Goal: Obtain resource: Download file/media

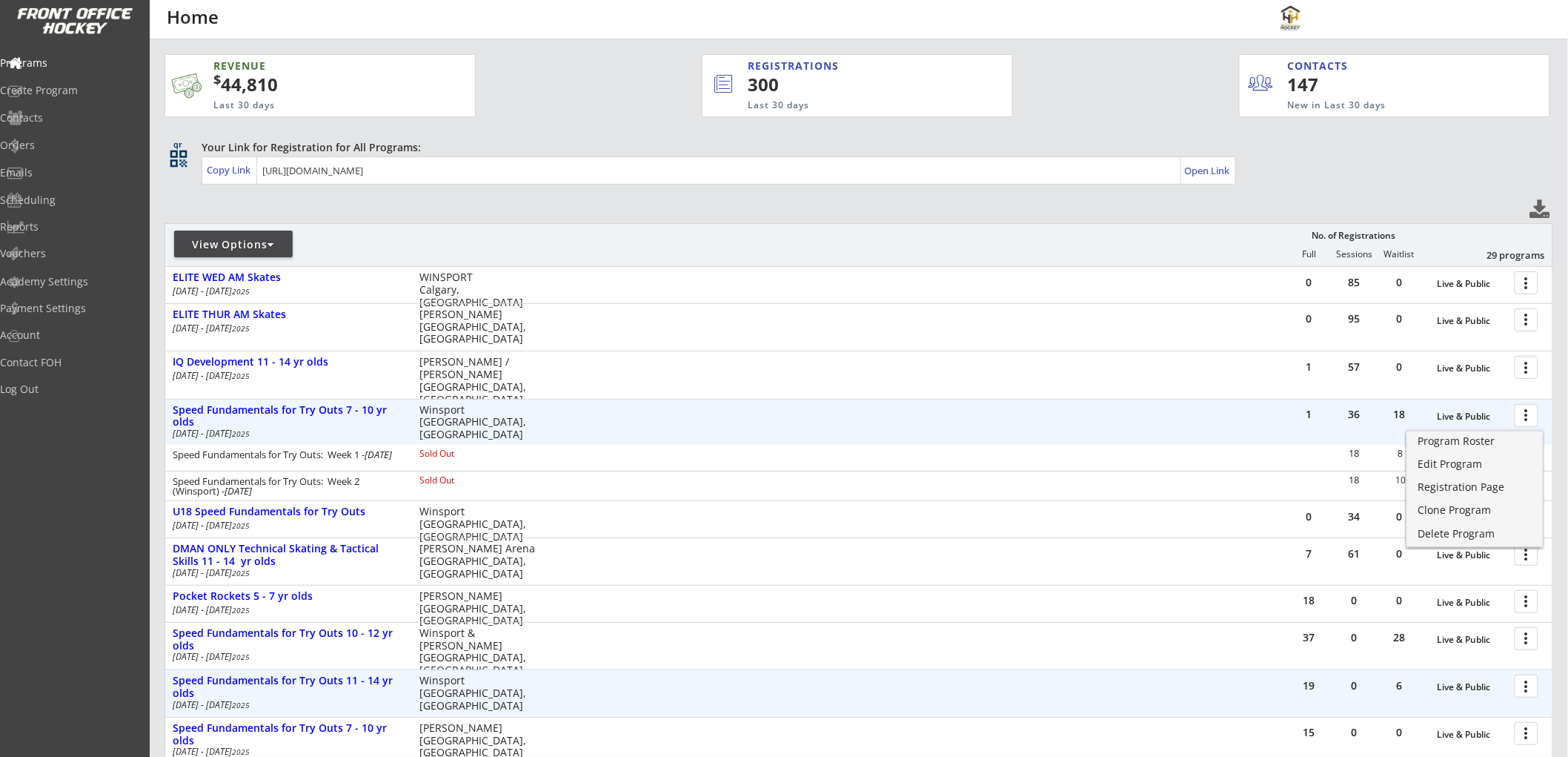
click at [268, 670] on div "19 0 6 Live & Public more_vert Speed Fundamentals for Try Outs 11 - 14 yr olds …" at bounding box center [858, 693] width 1387 height 46
click at [286, 677] on div "Speed Fundamentals for Try Outs 11 - 14 yr olds" at bounding box center [288, 687] width 232 height 25
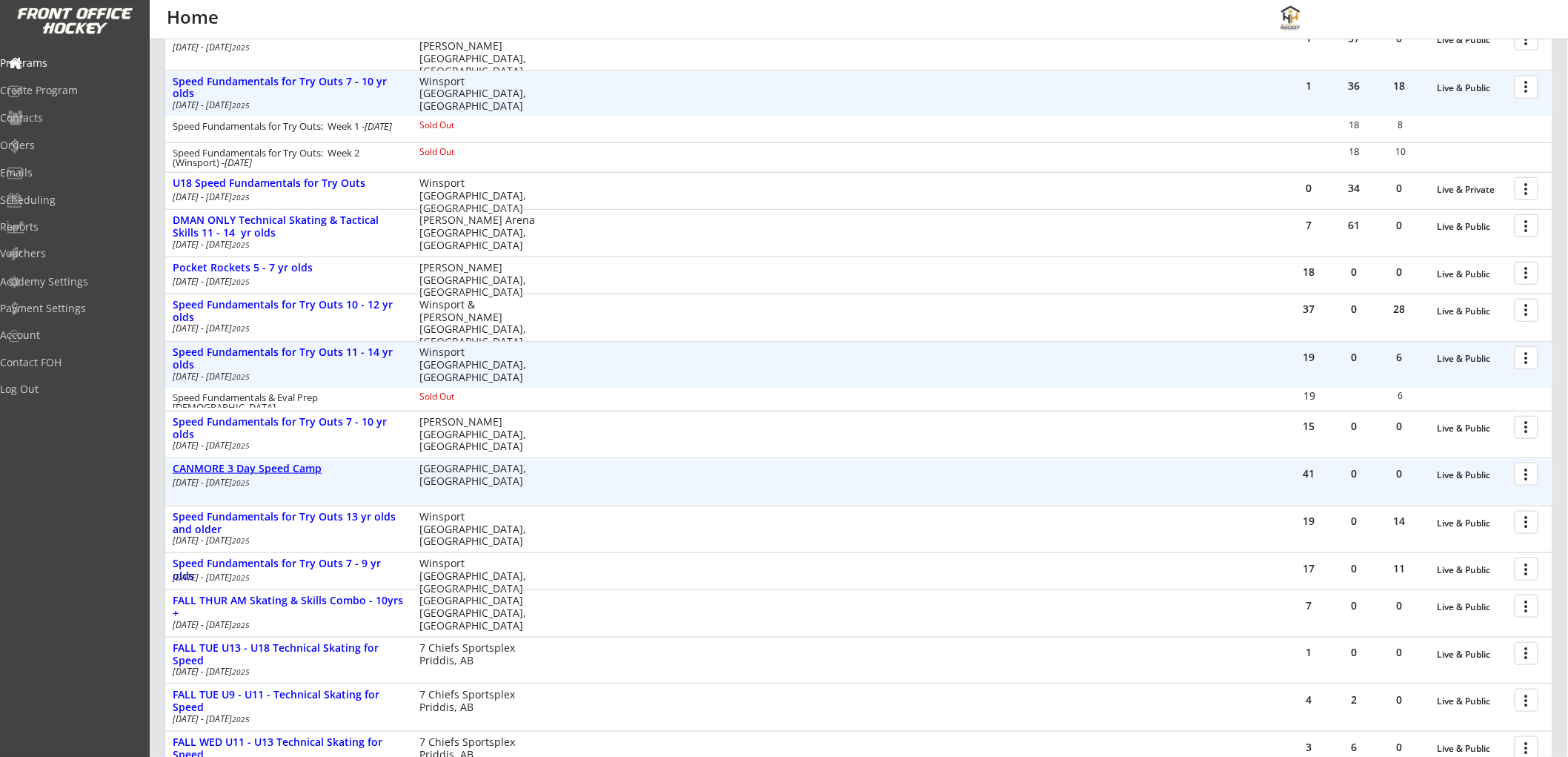
scroll to position [329, 0]
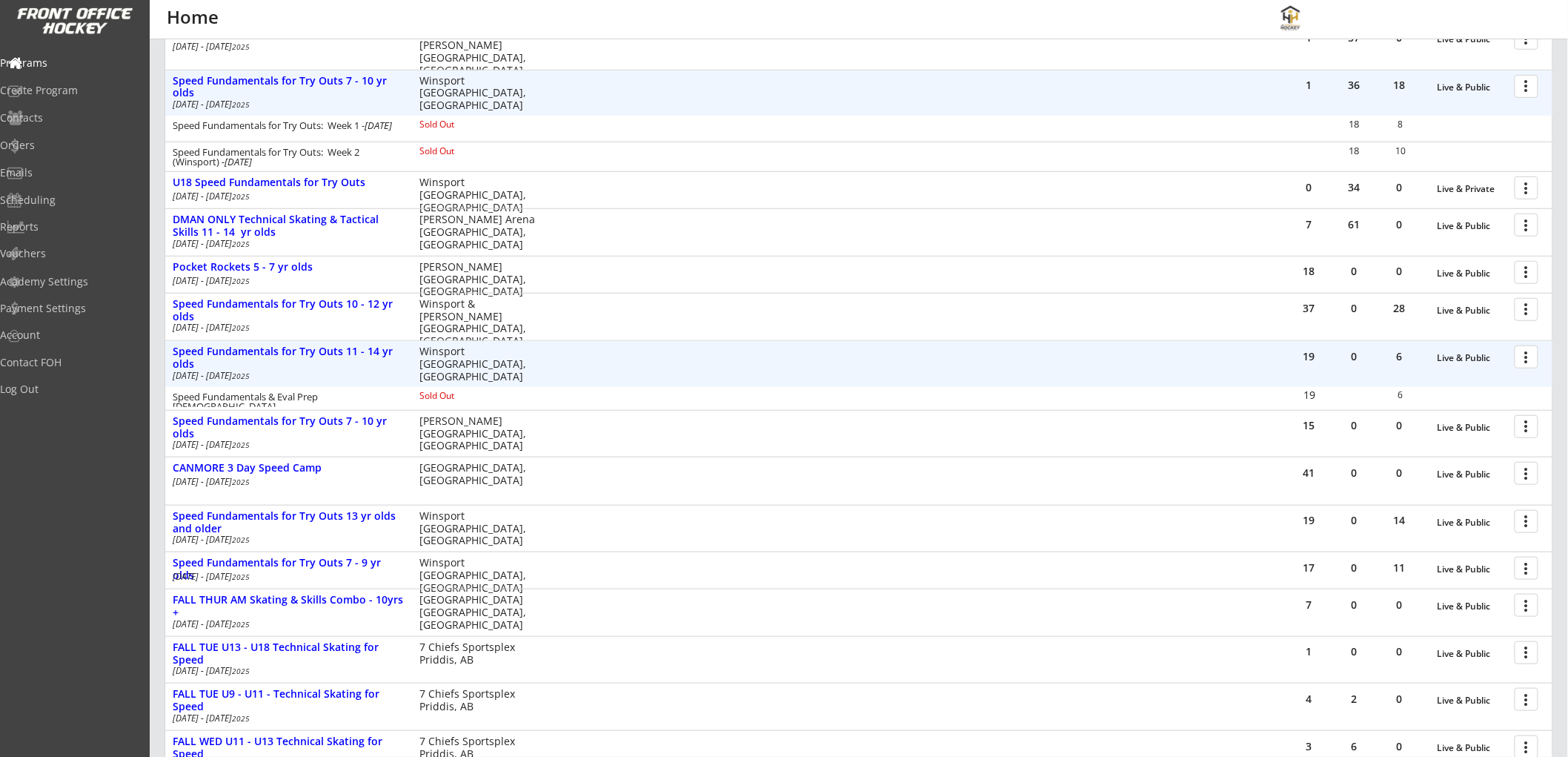
click at [1525, 356] on div at bounding box center [1528, 356] width 26 height 26
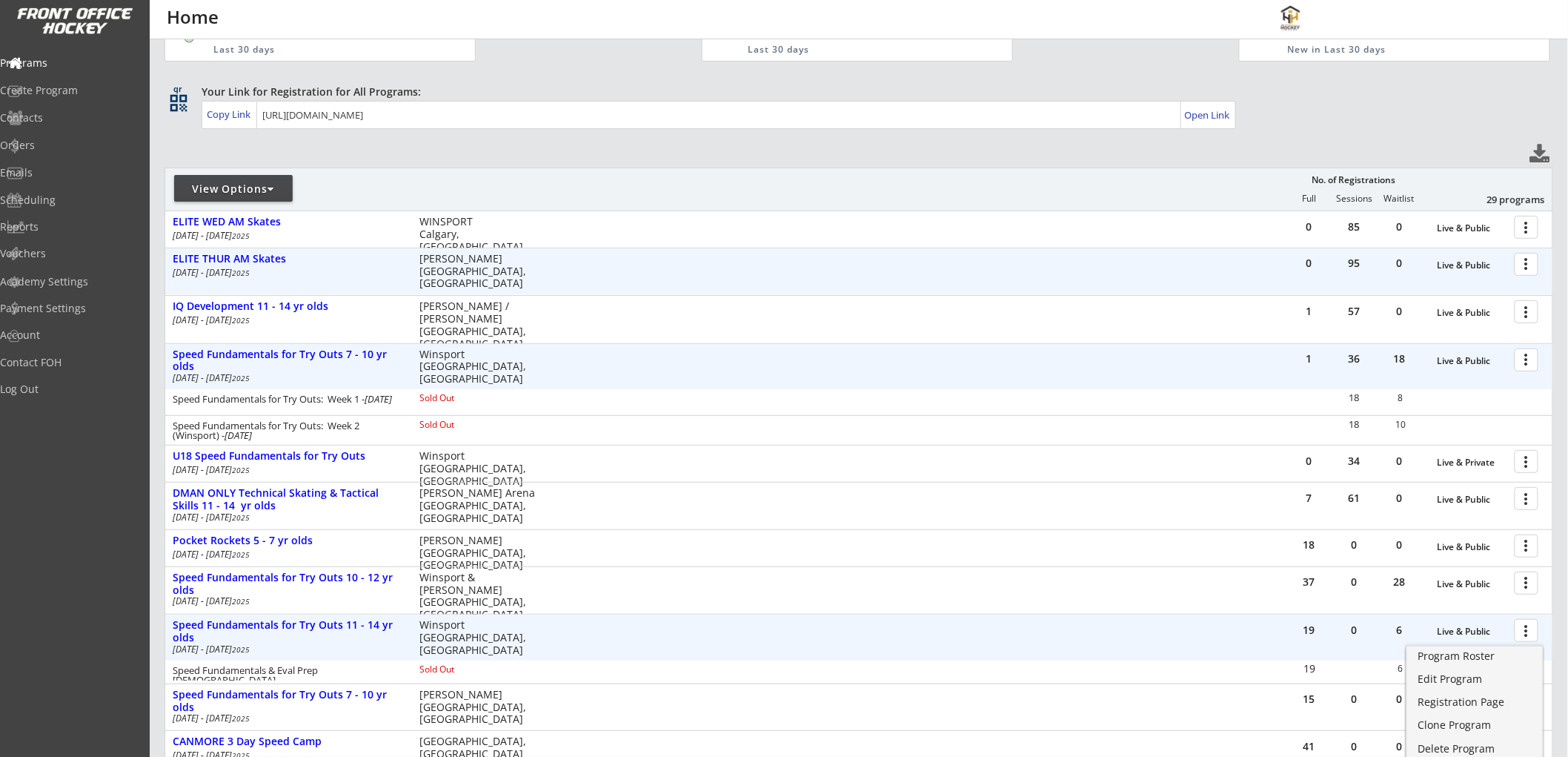
scroll to position [83, 0]
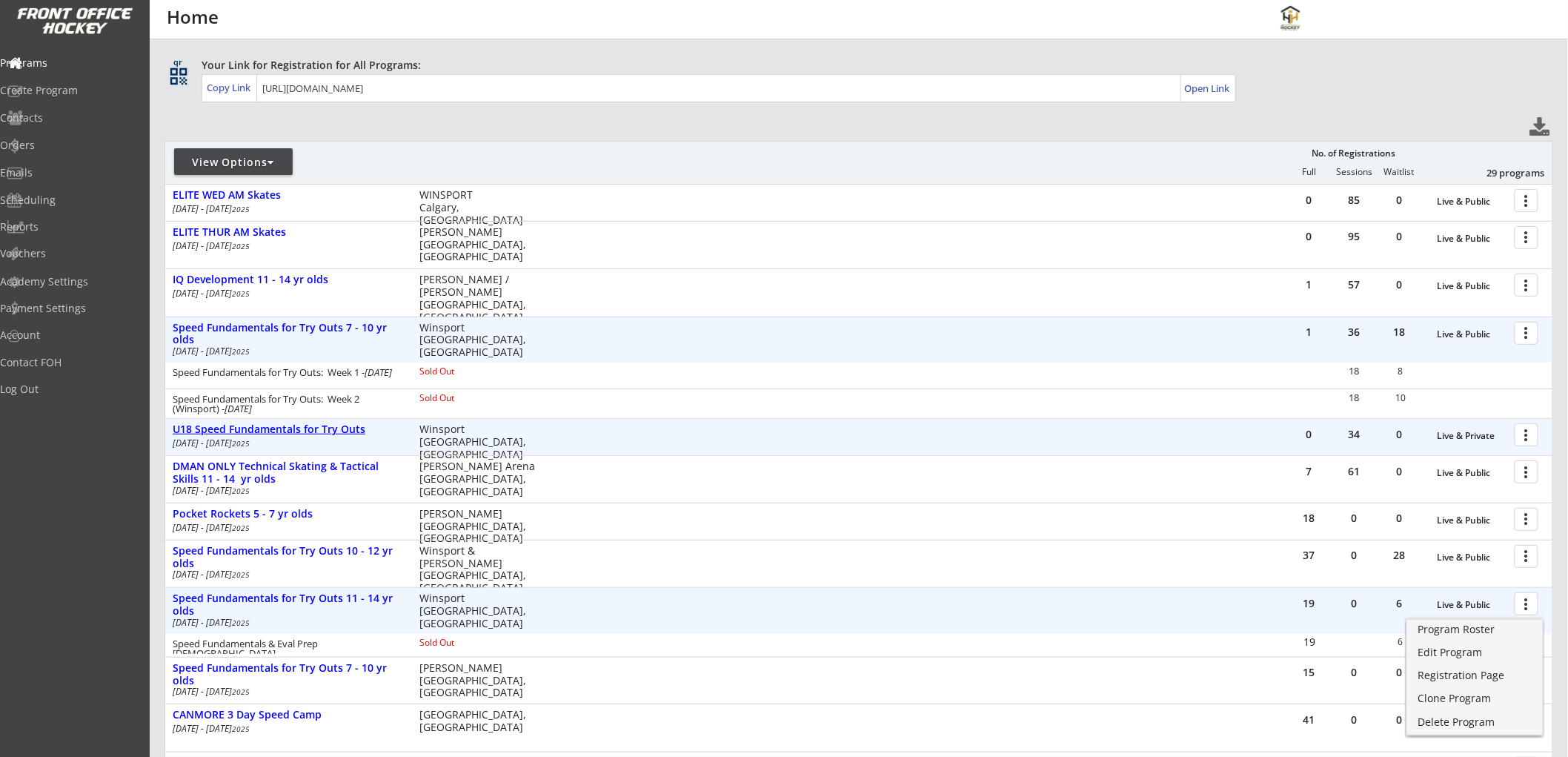
click at [272, 430] on div "U18 Speed Fundamentals for Try Outs" at bounding box center [288, 430] width 232 height 12
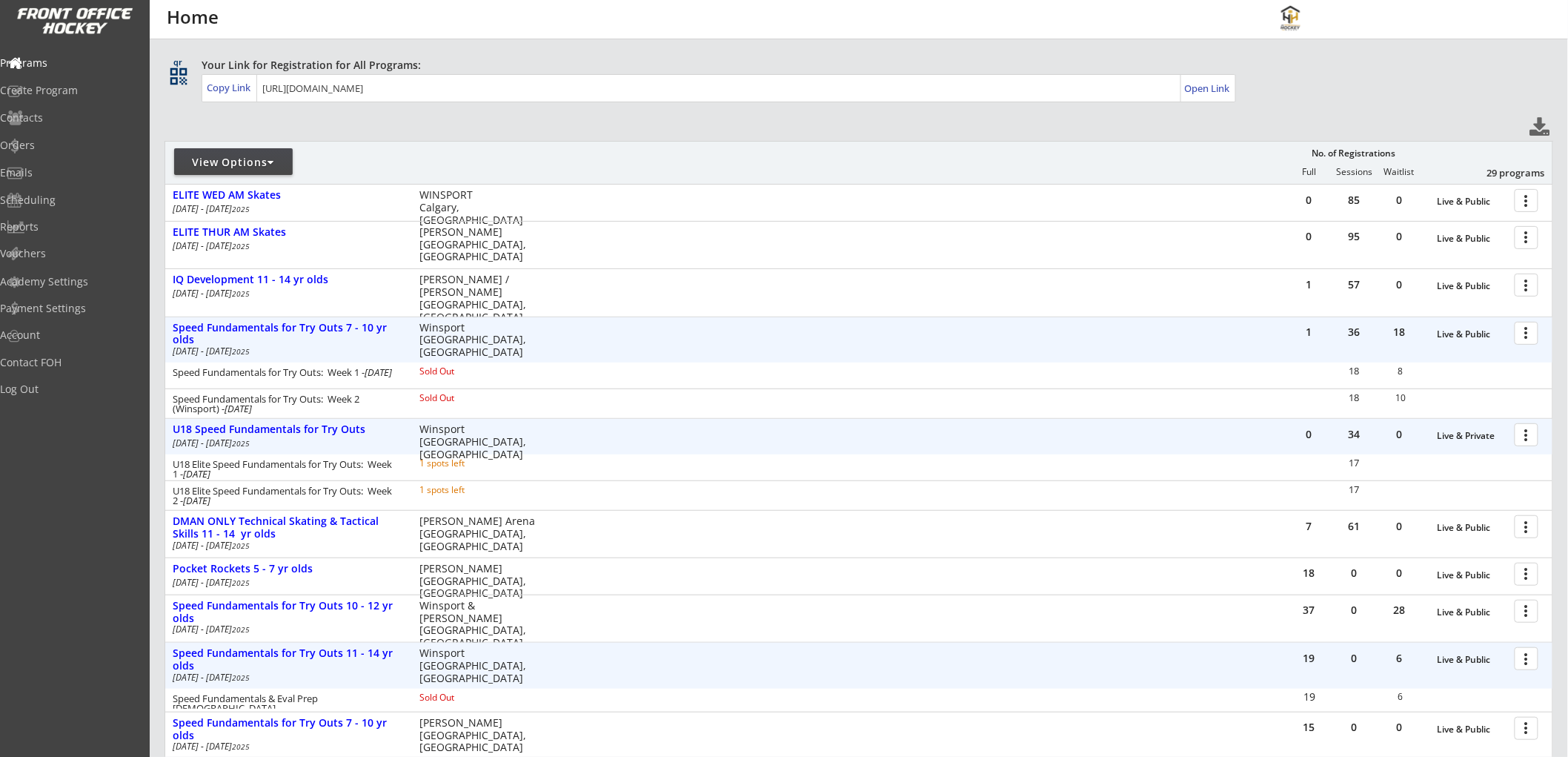
click at [1525, 432] on div at bounding box center [1528, 433] width 26 height 26
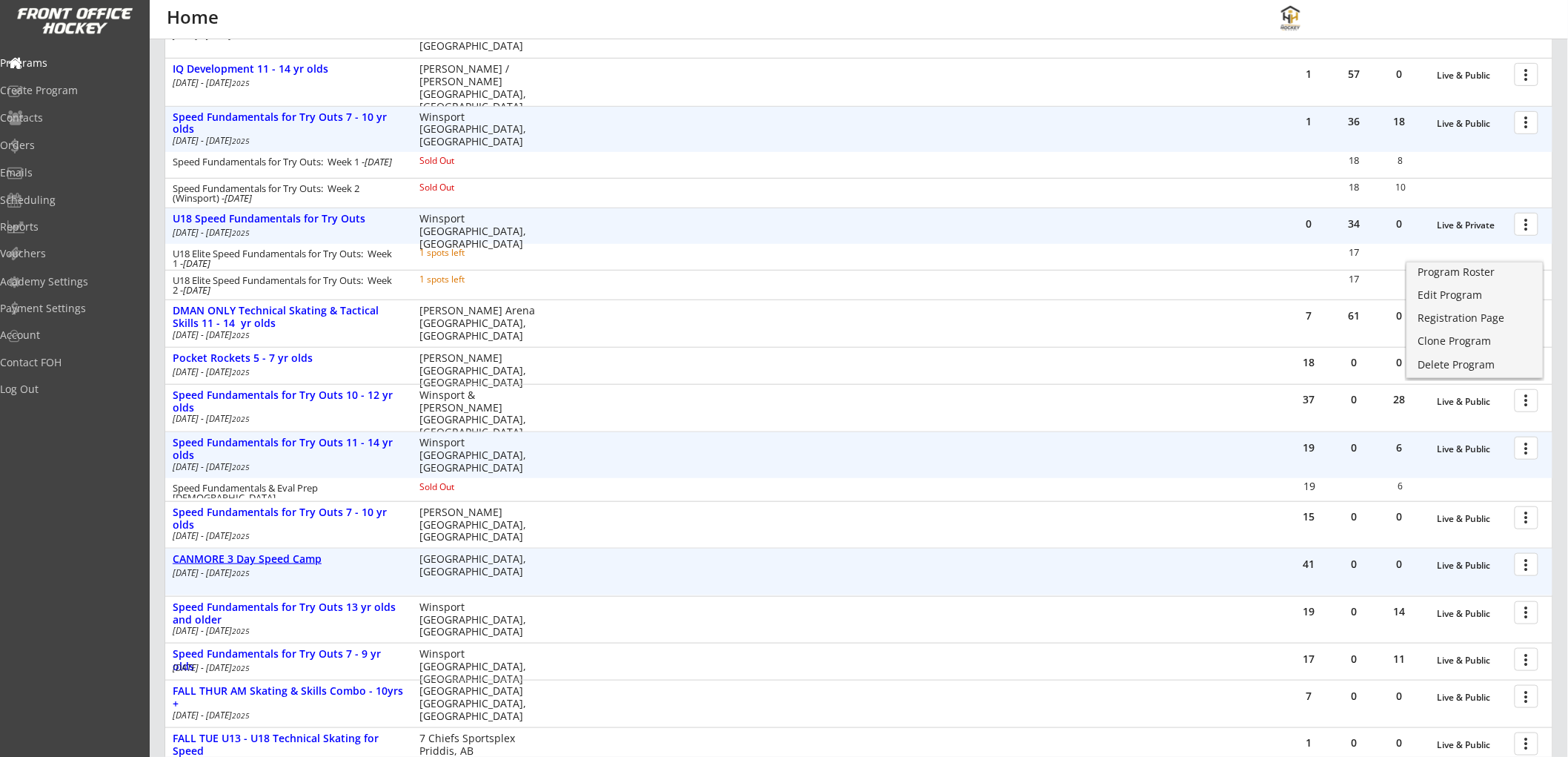
scroll to position [329, 0]
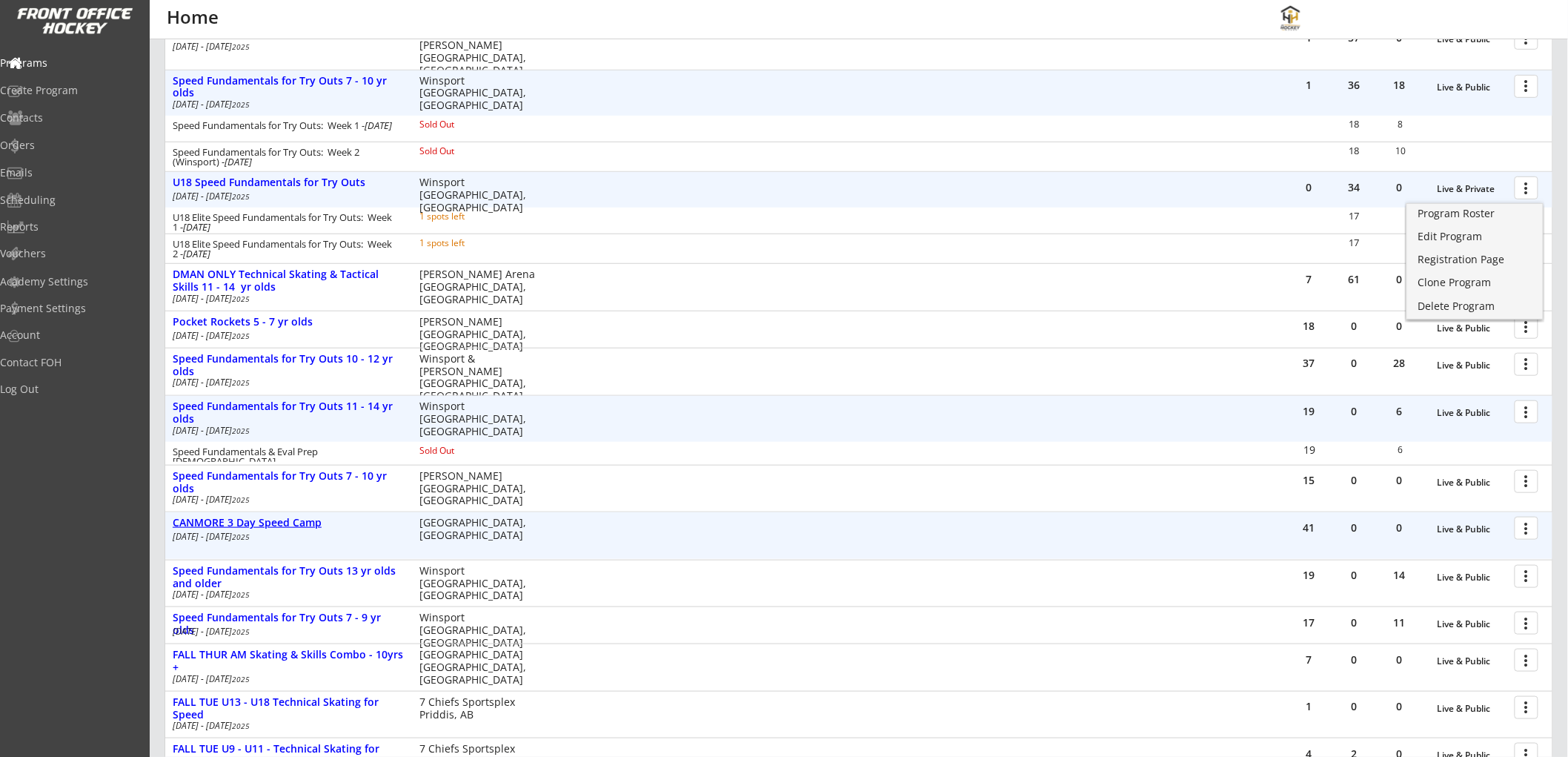
click at [236, 522] on div "CANMORE 3 Day Speed Camp" at bounding box center [288, 523] width 232 height 12
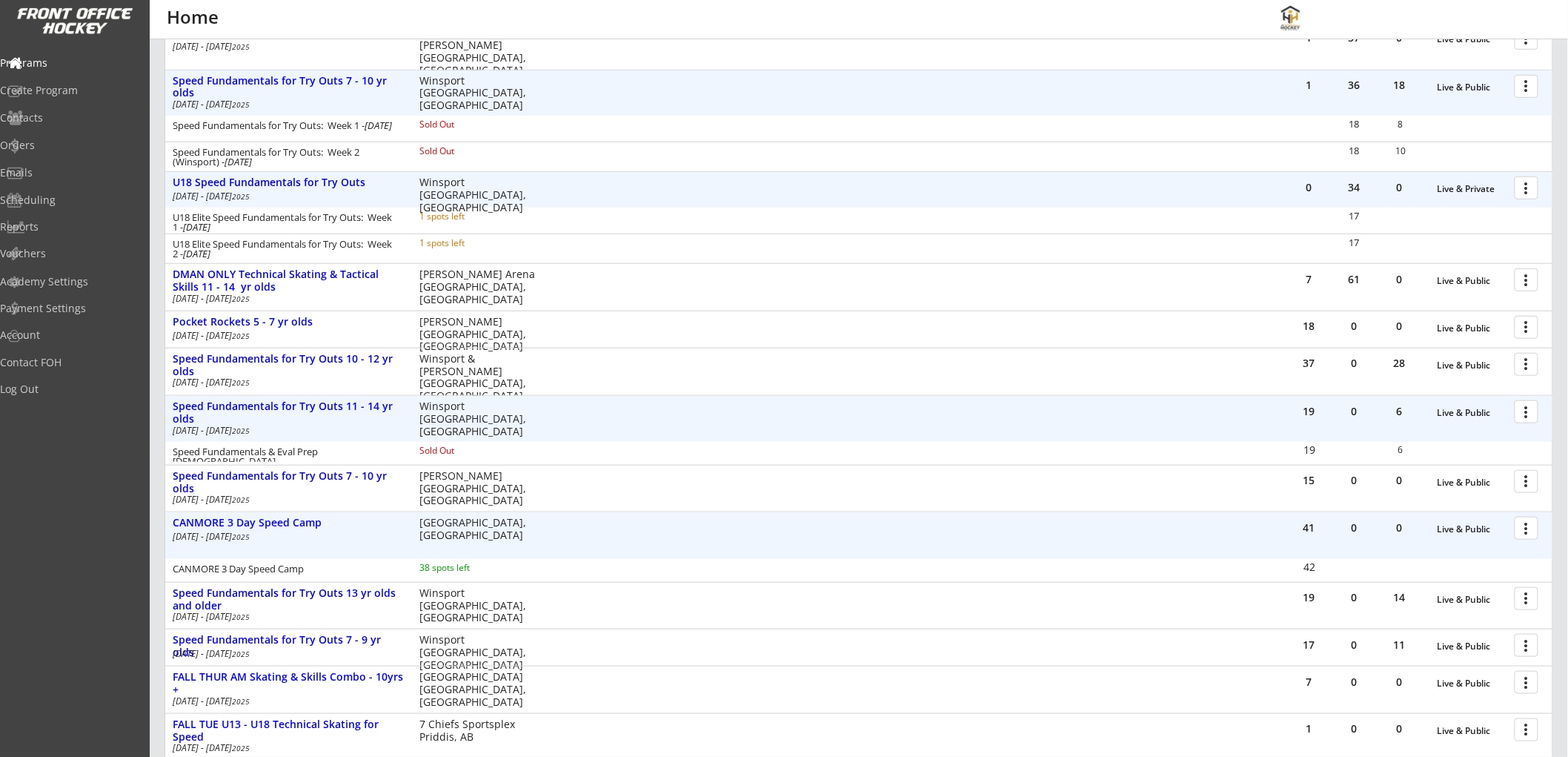
click at [1529, 528] on div at bounding box center [1528, 526] width 26 height 26
click at [322, 516] on div "CANMORE 3 Day Speed Camp" at bounding box center [288, 523] width 232 height 12
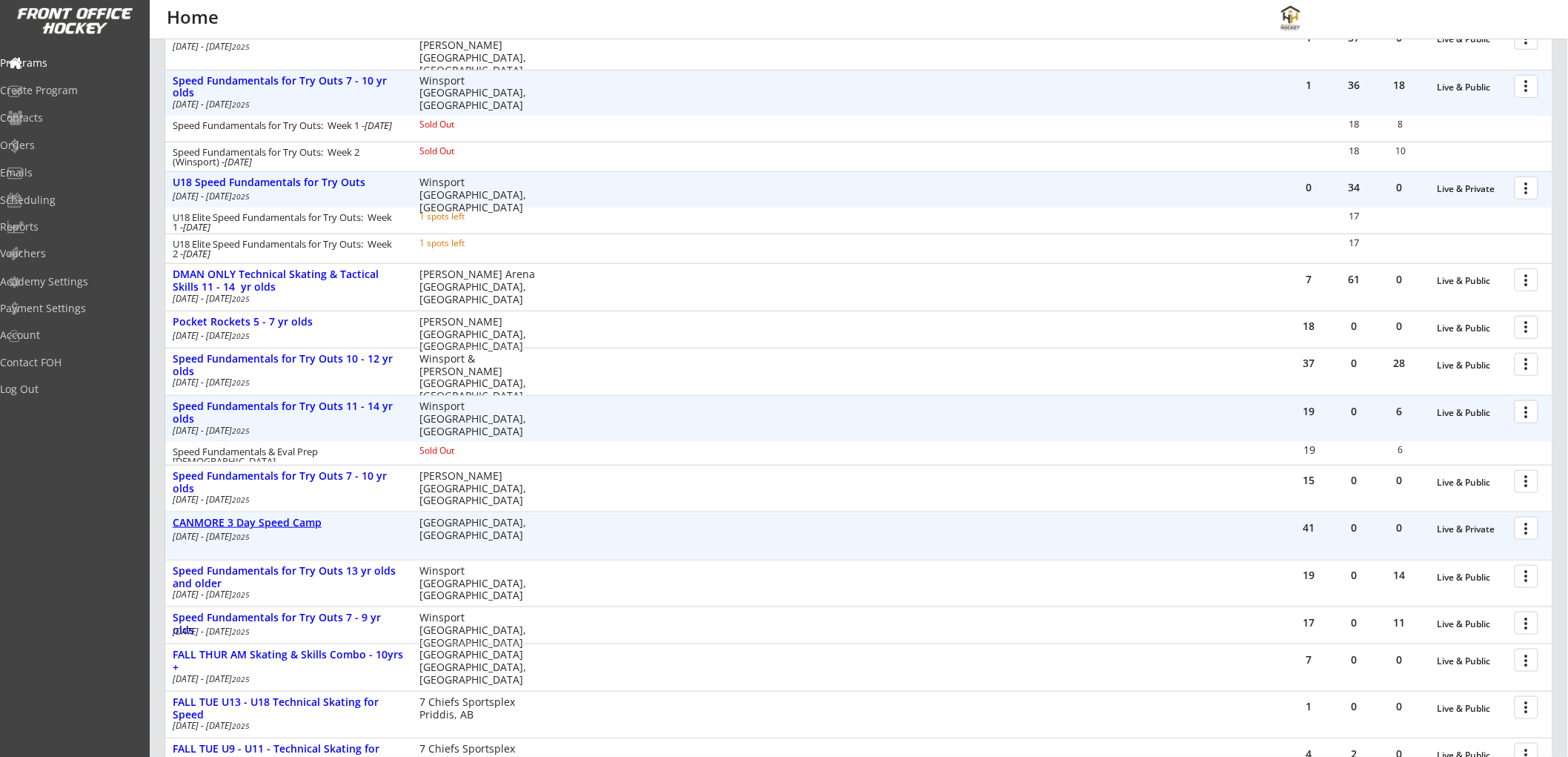
click at [274, 519] on div "CANMORE 3 Day Speed Camp" at bounding box center [288, 523] width 232 height 12
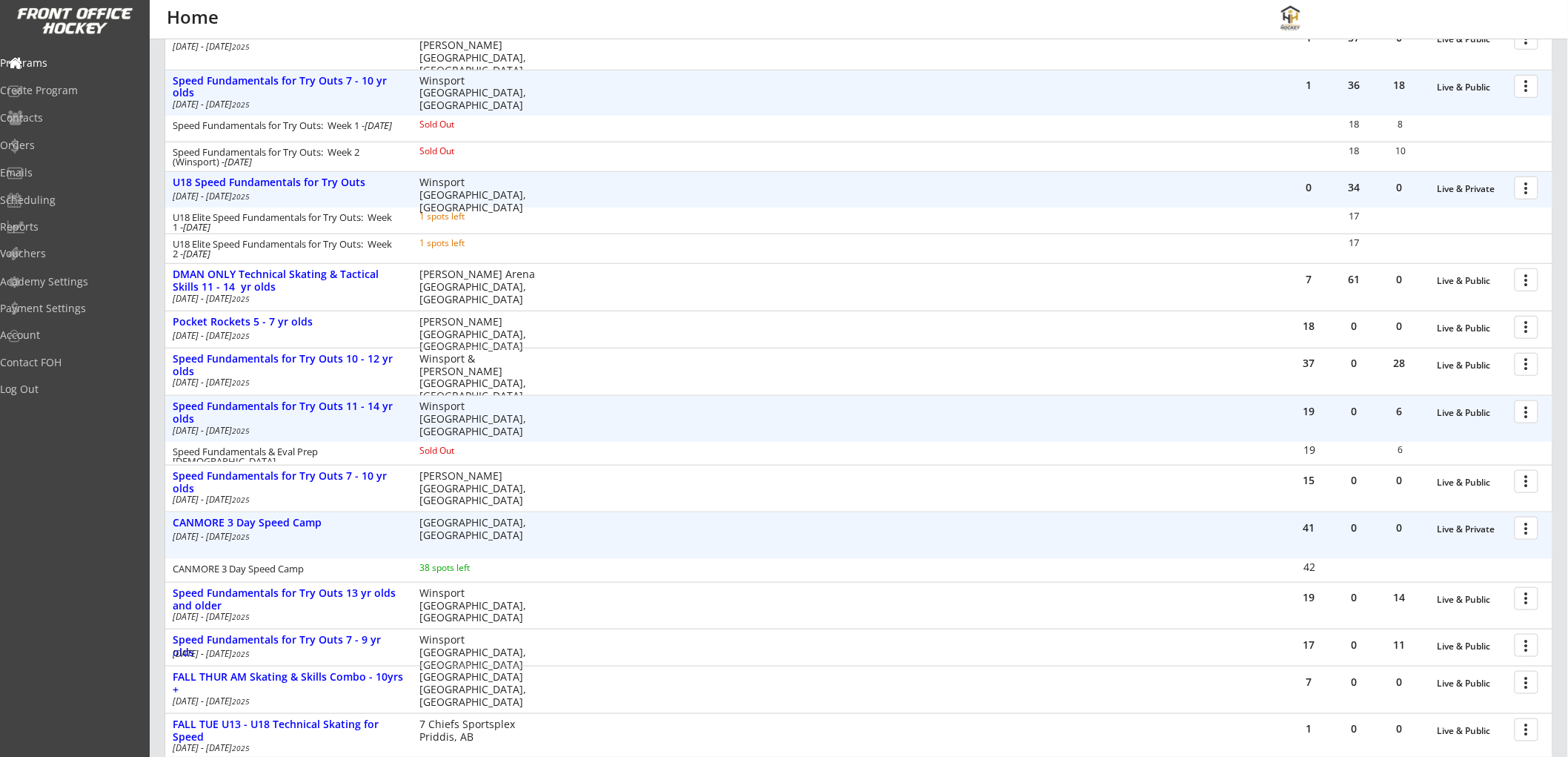
click at [1524, 526] on div at bounding box center [1528, 526] width 26 height 26
click at [1456, 601] on div "Registration Page" at bounding box center [1474, 600] width 106 height 11
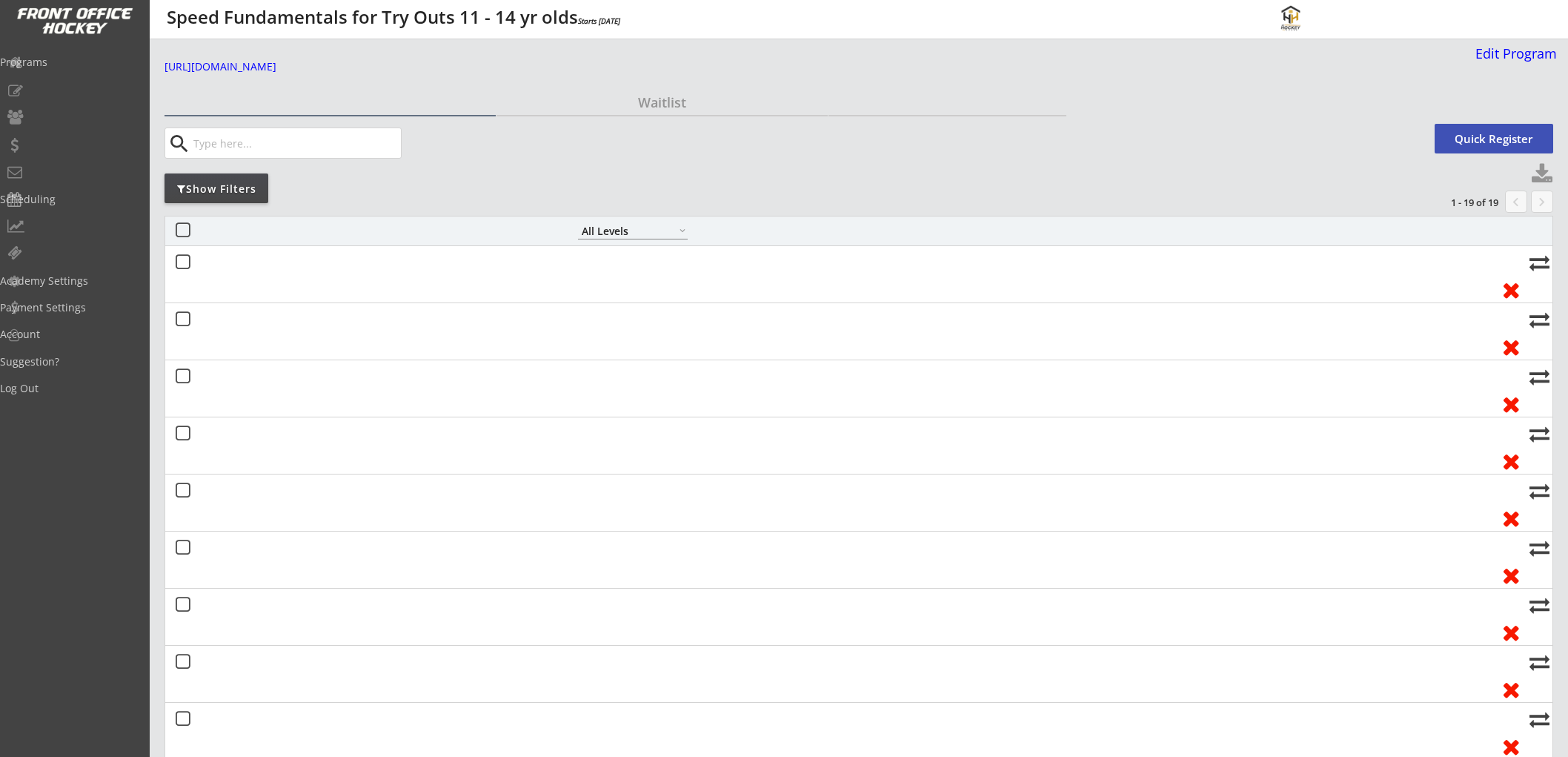
select select ""All Levels""
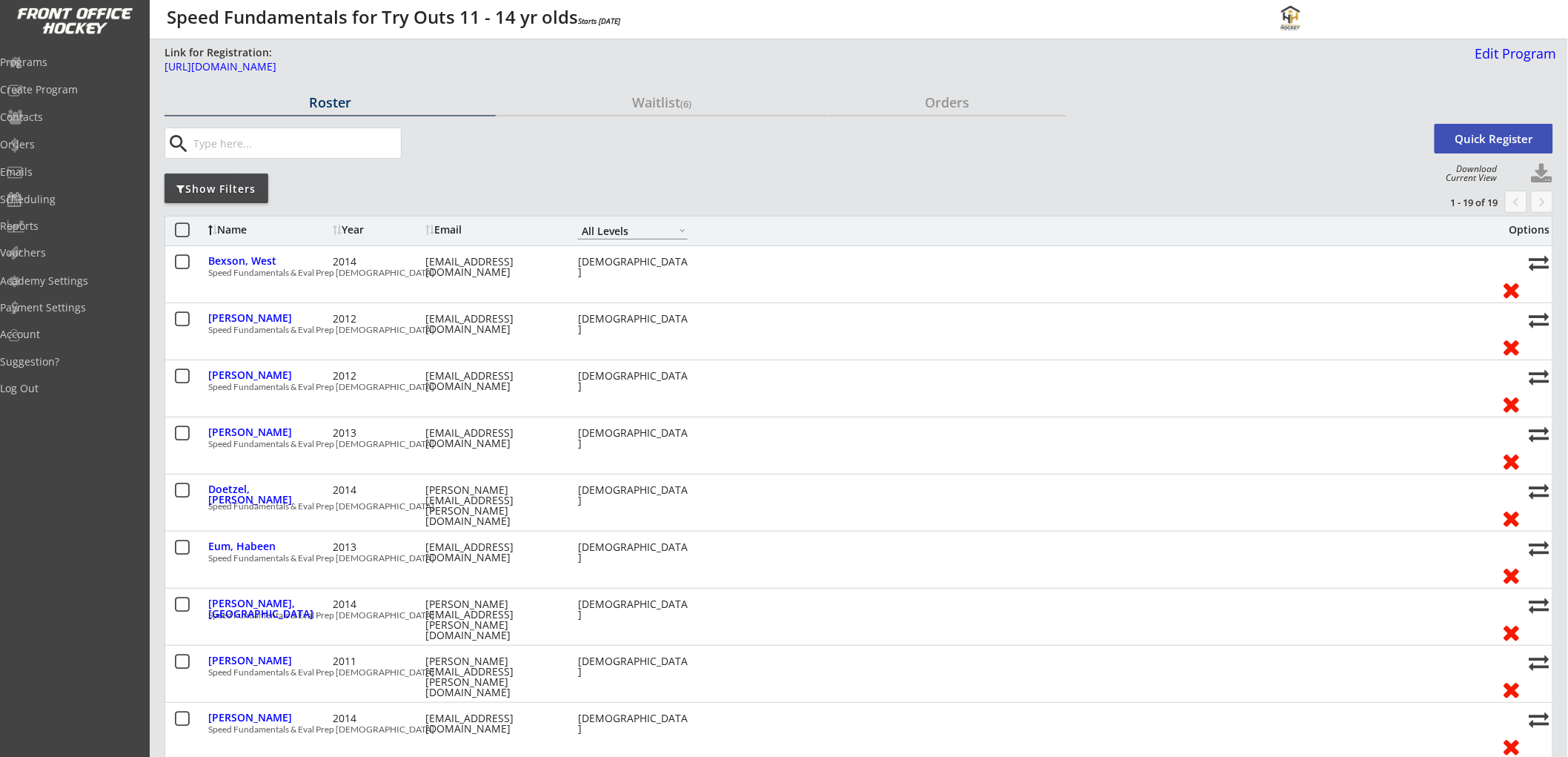
click at [249, 193] on div "Show Filters" at bounding box center [216, 189] width 104 height 15
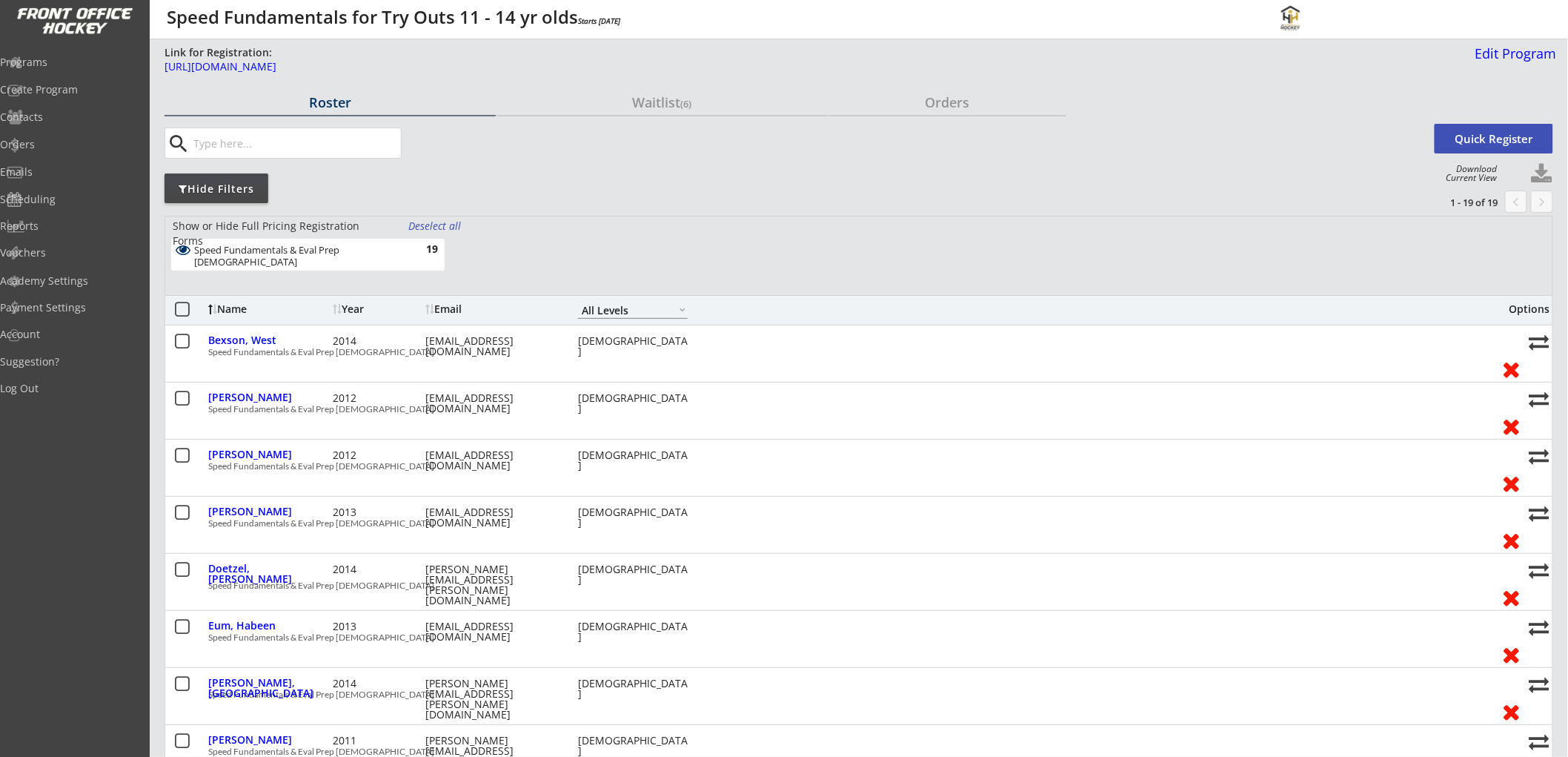
click at [1546, 173] on button at bounding box center [1541, 174] width 22 height 22
select select ""Player Info""
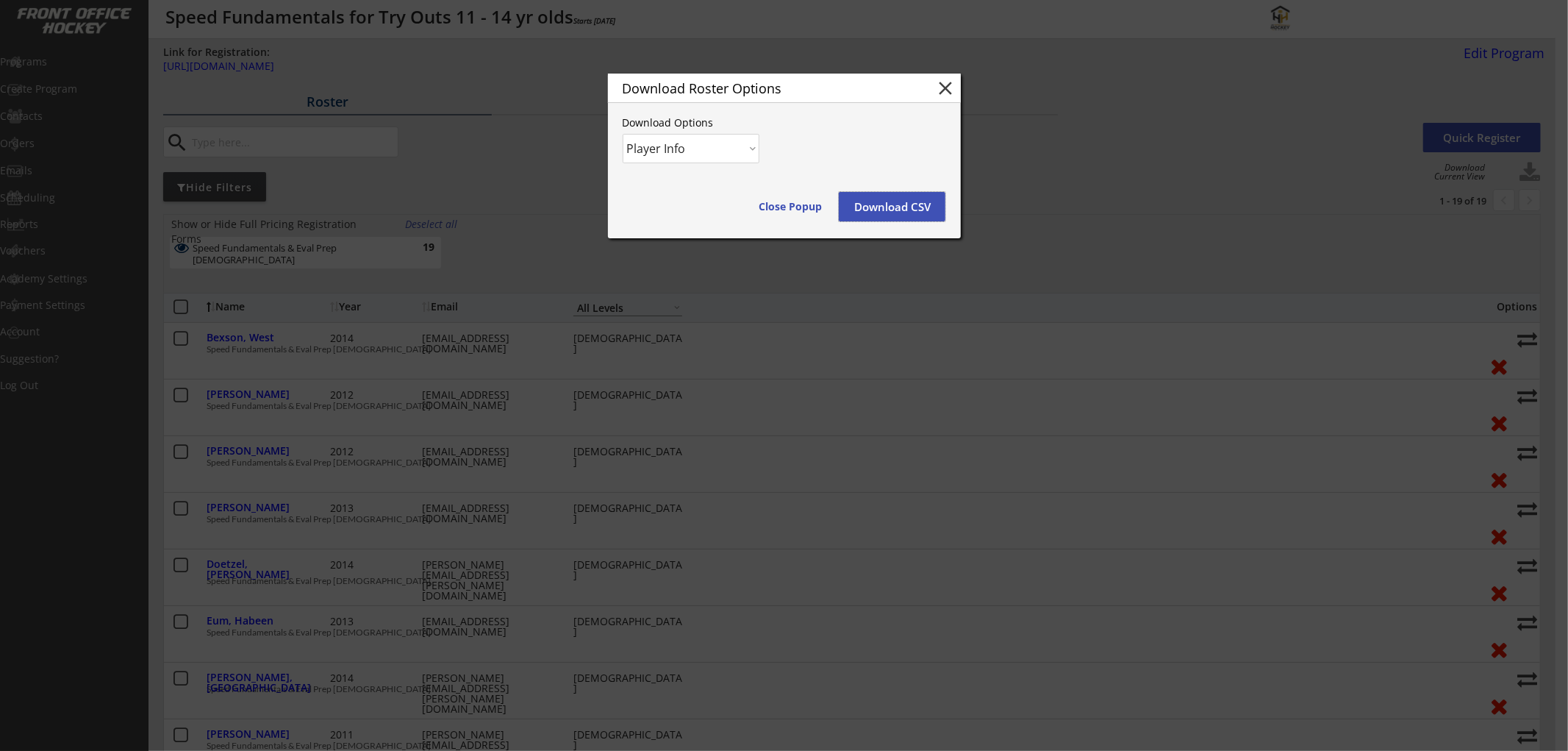
click at [892, 192] on button "Download CSV" at bounding box center [892, 206] width 107 height 29
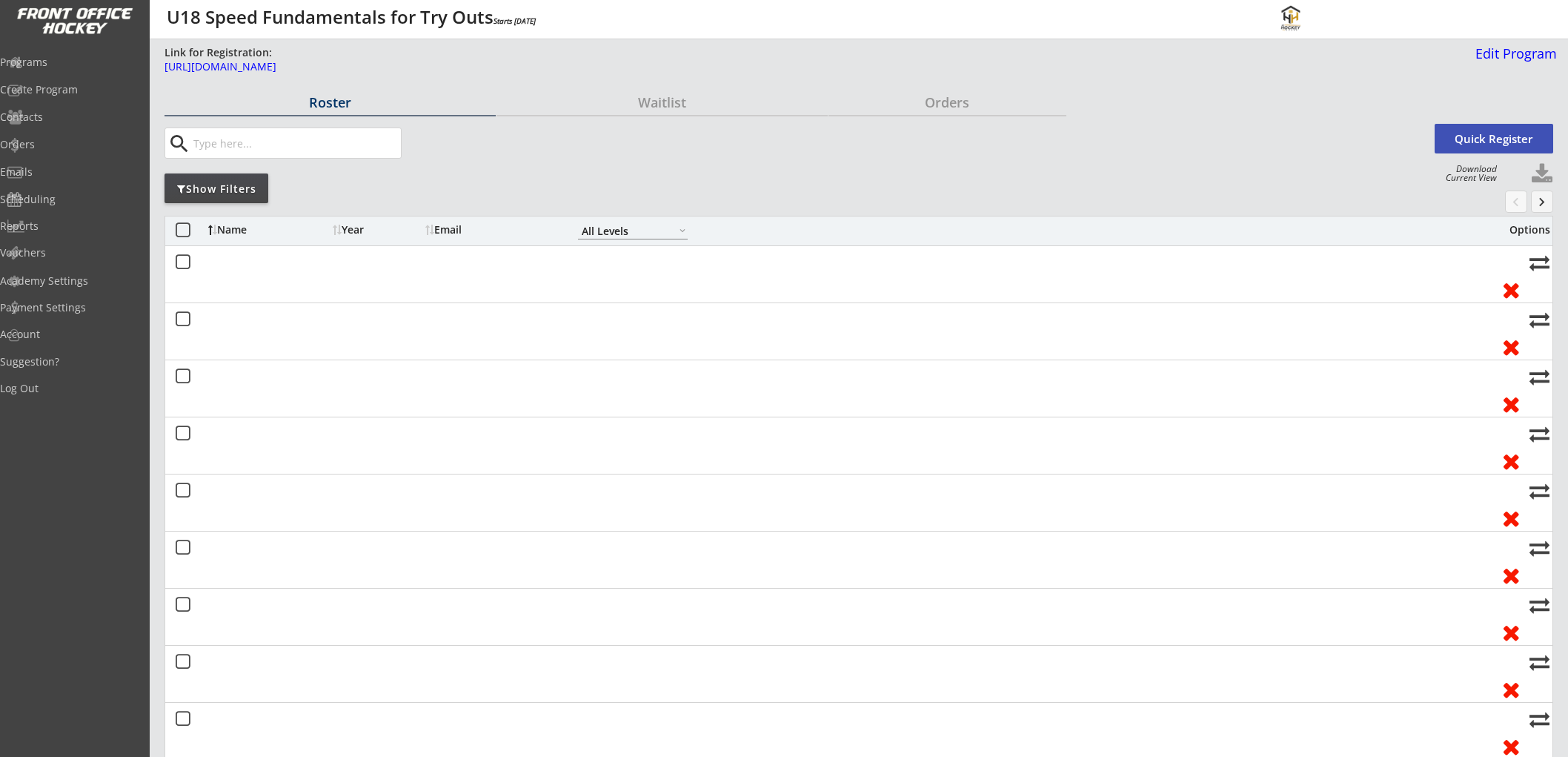
select select ""All Levels""
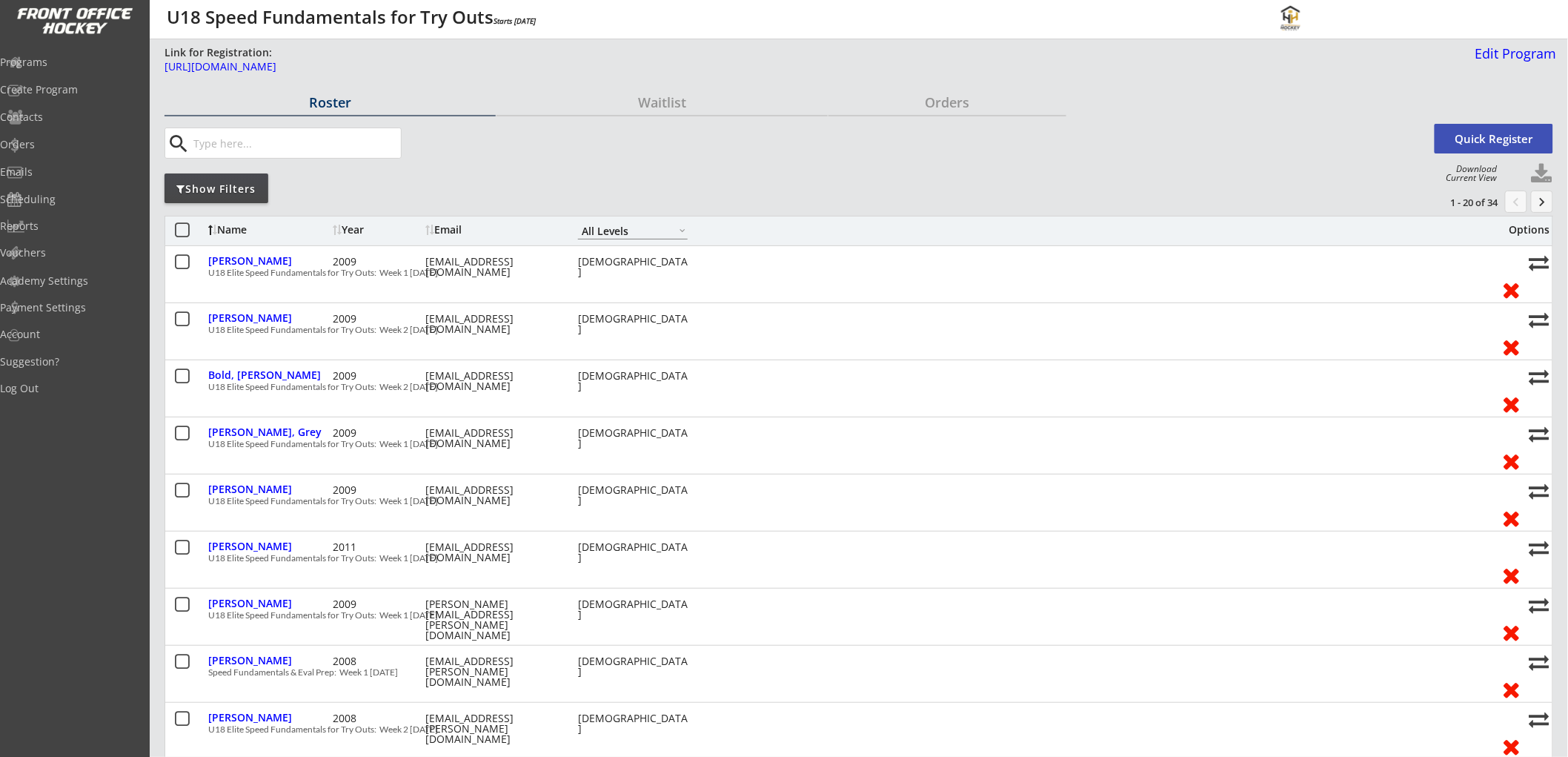
click at [242, 185] on div "Show Filters" at bounding box center [216, 189] width 104 height 15
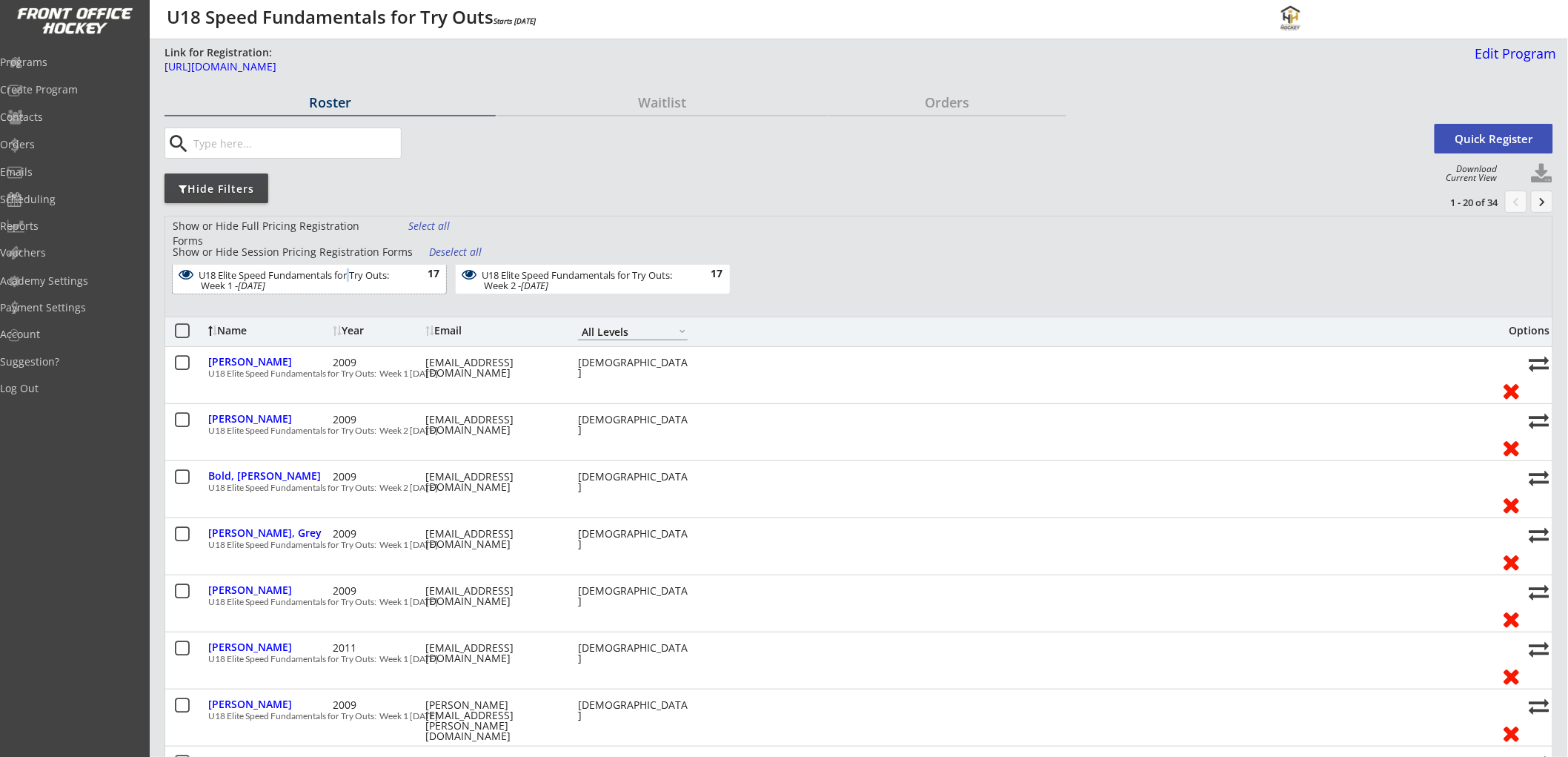
click at [351, 272] on div "U18 Elite Speed Fundamentals for Try Outs: Week 1 - Aug 5, 2025" at bounding box center [302, 280] width 206 height 21
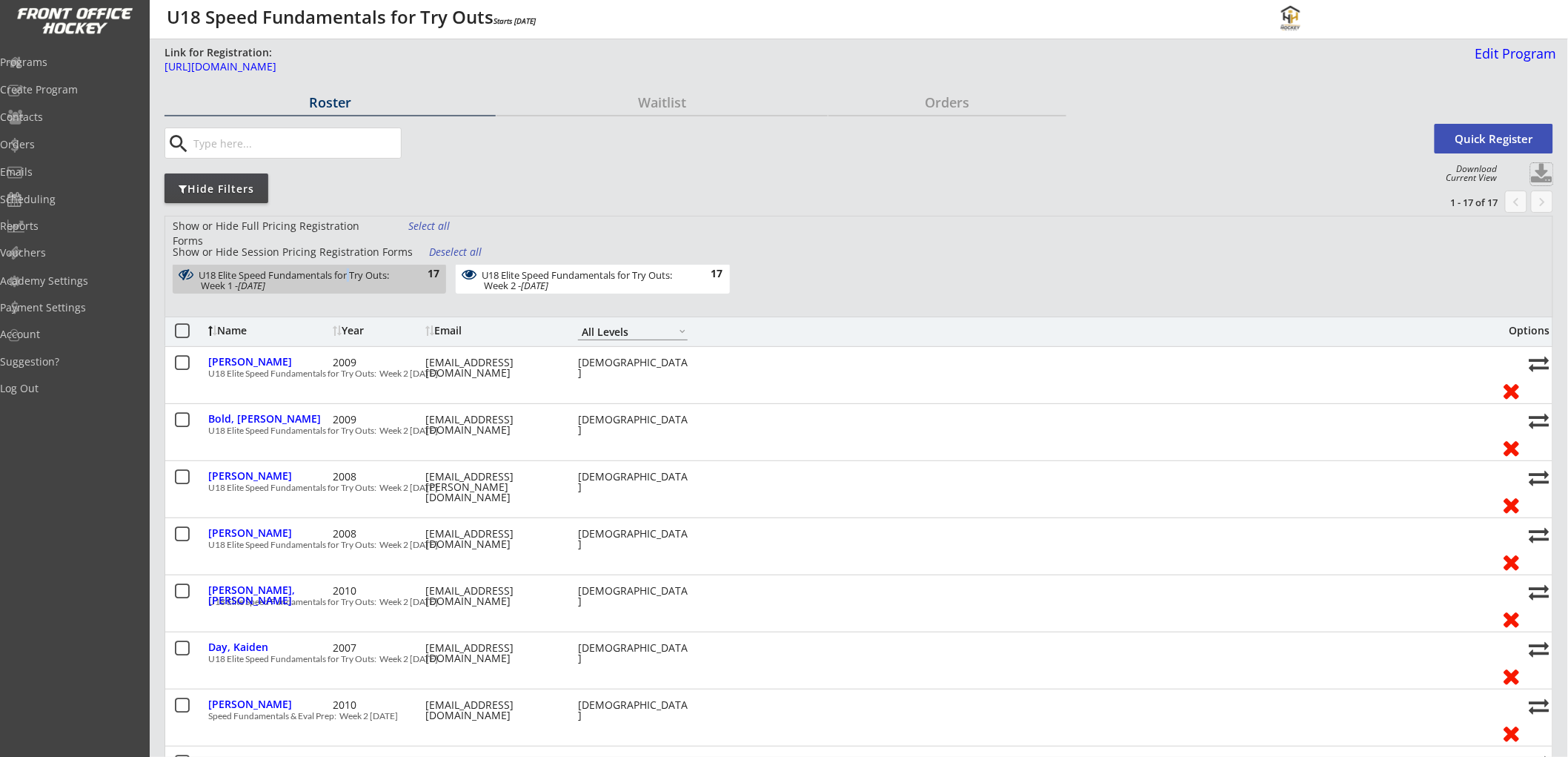
click at [1547, 163] on button at bounding box center [1541, 174] width 22 height 22
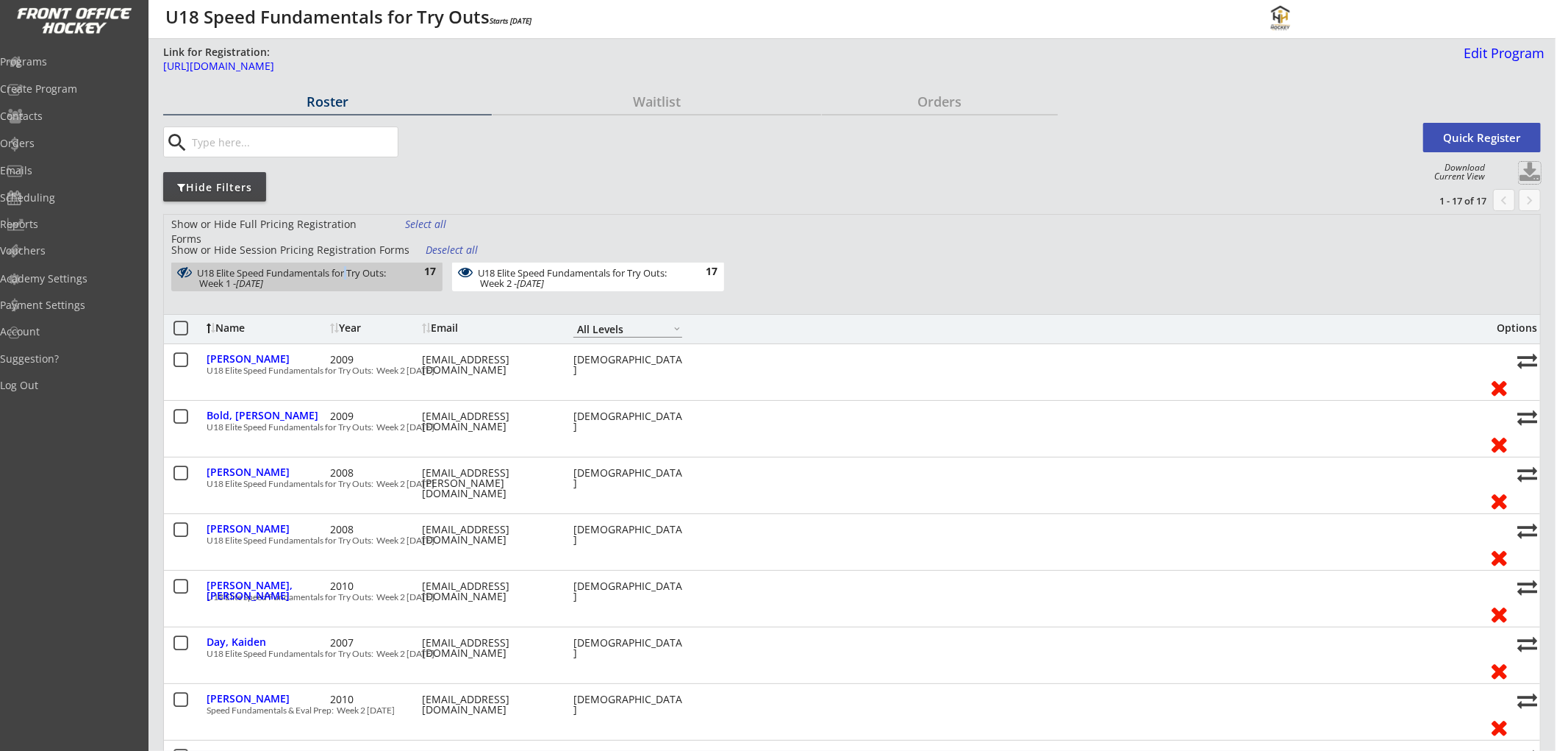
select select ""Player Info""
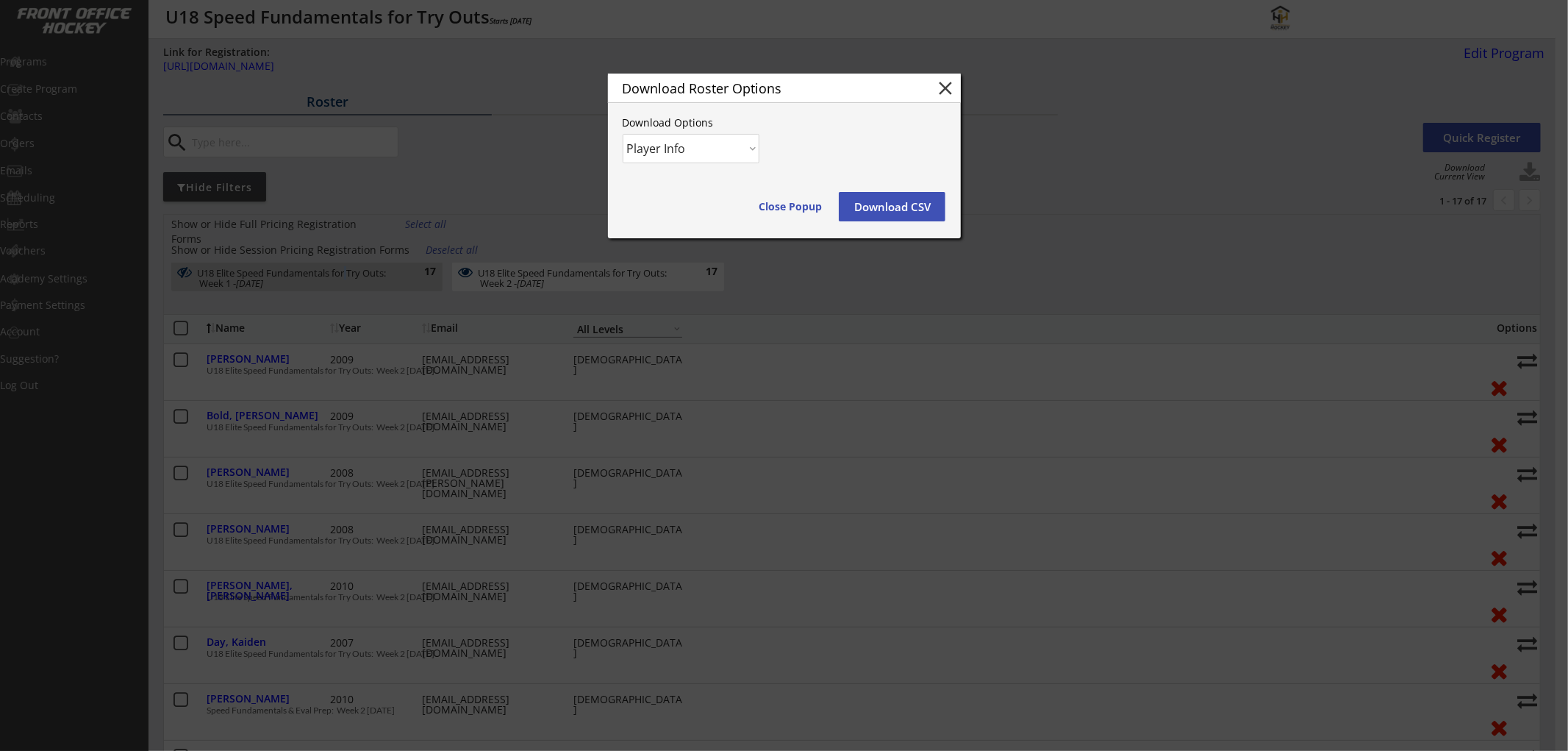
click at [904, 195] on button "Download CSV" at bounding box center [892, 206] width 107 height 29
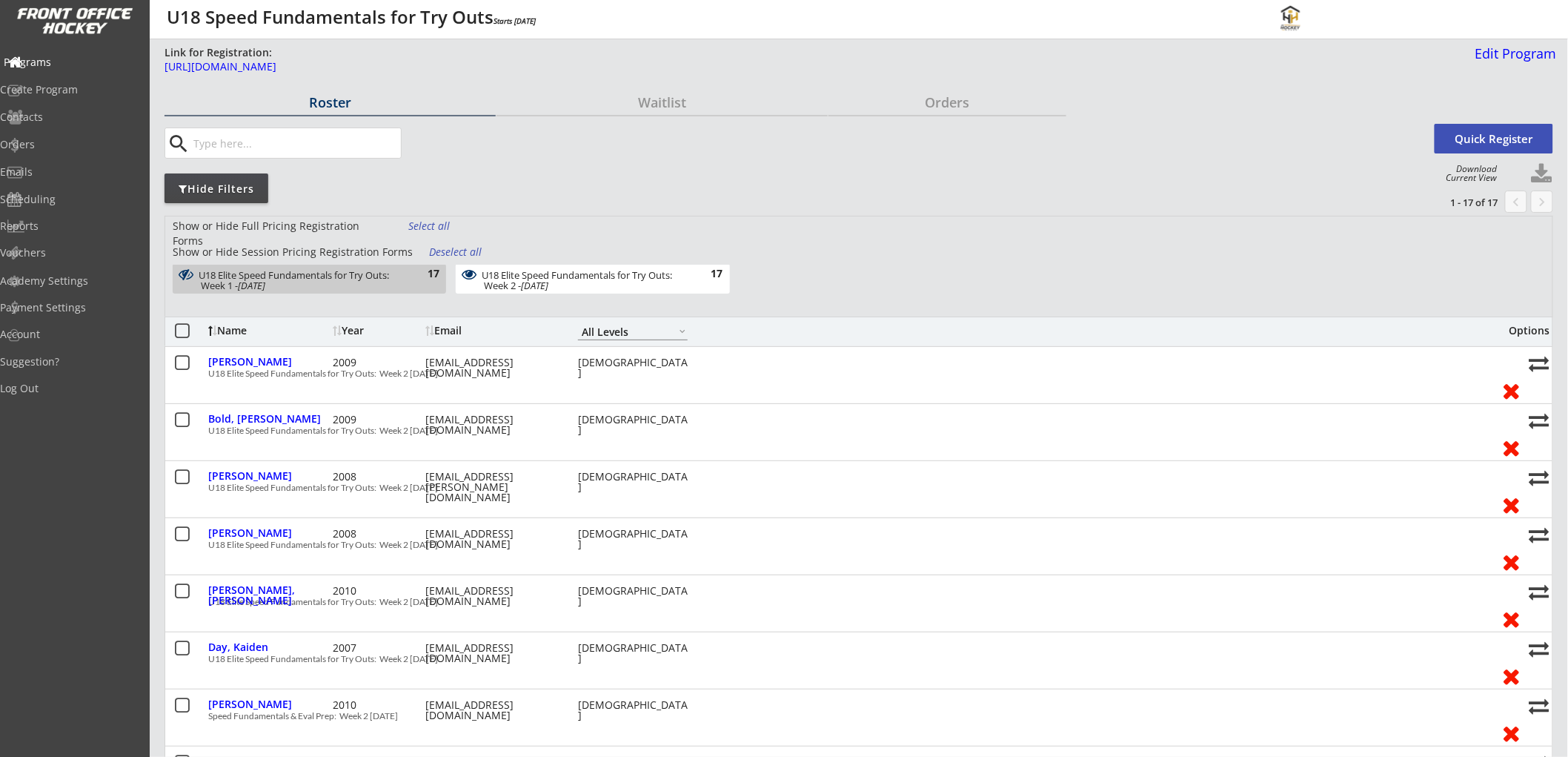
click at [65, 64] on div "Programs" at bounding box center [70, 62] width 133 height 11
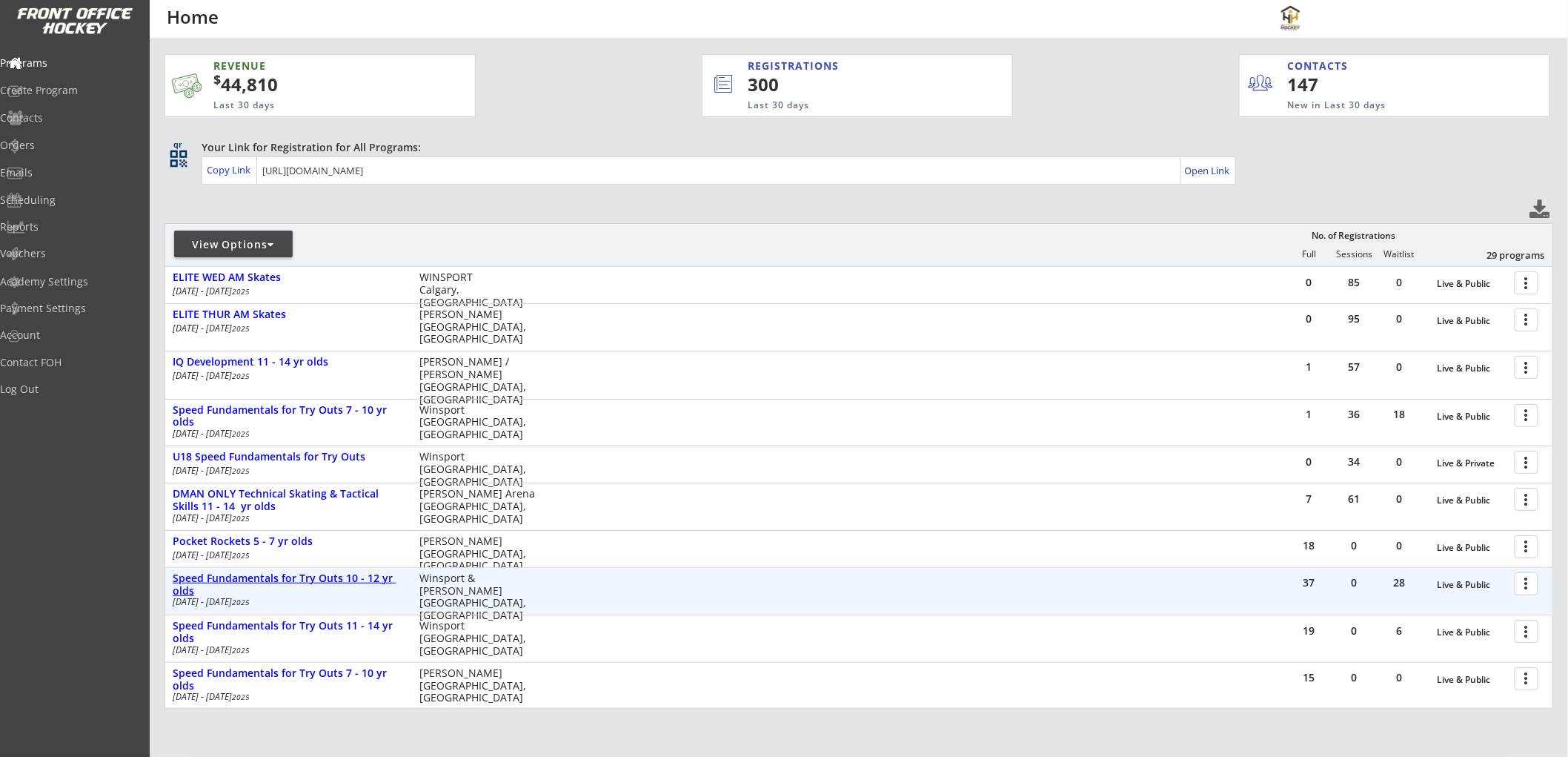
click at [303, 578] on div "Speed Fundamentals for Try Outs 10 - 12 yr olds" at bounding box center [288, 585] width 232 height 25
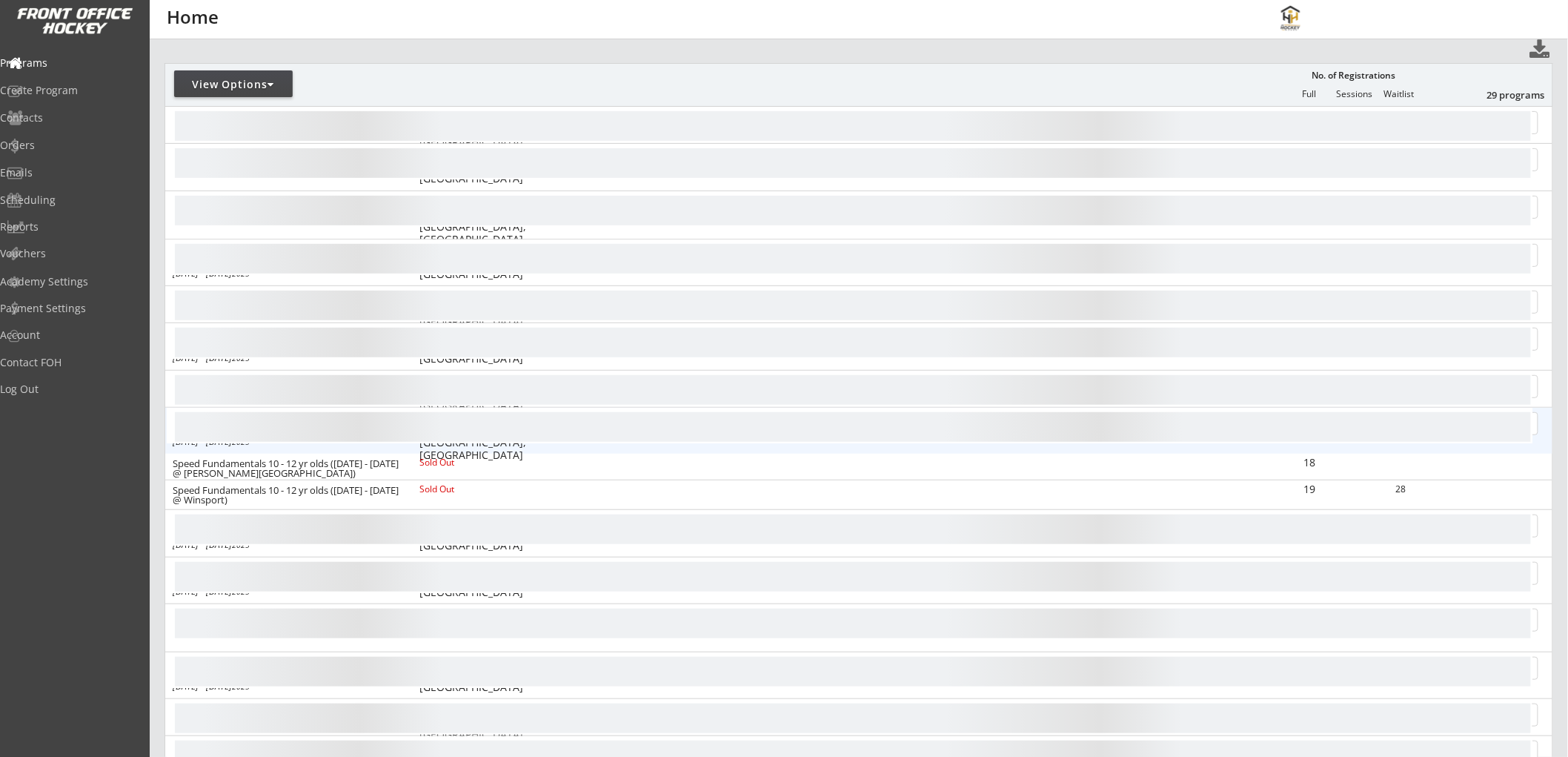
scroll to position [164, 0]
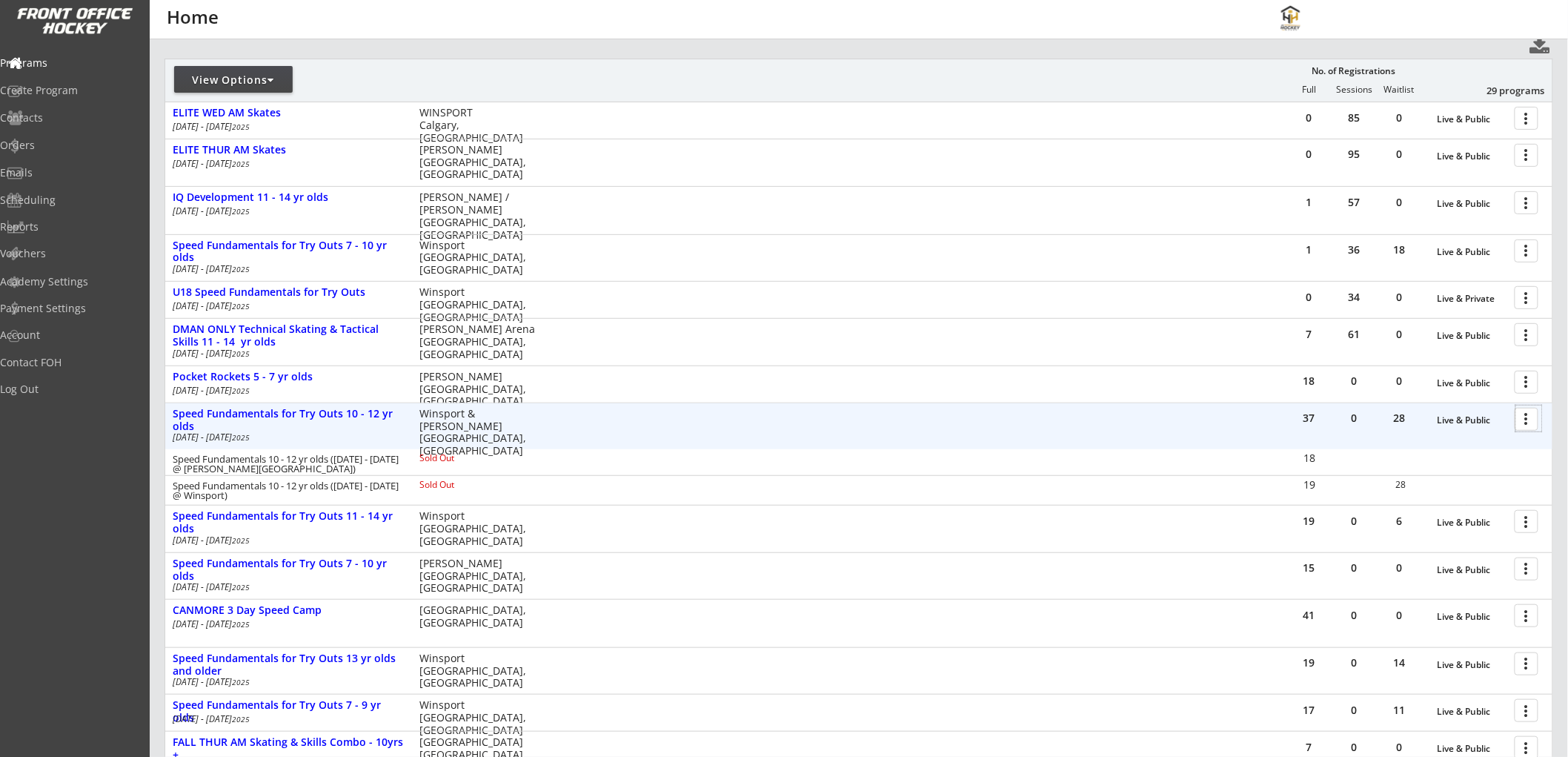
click at [1526, 412] on div at bounding box center [1528, 418] width 26 height 26
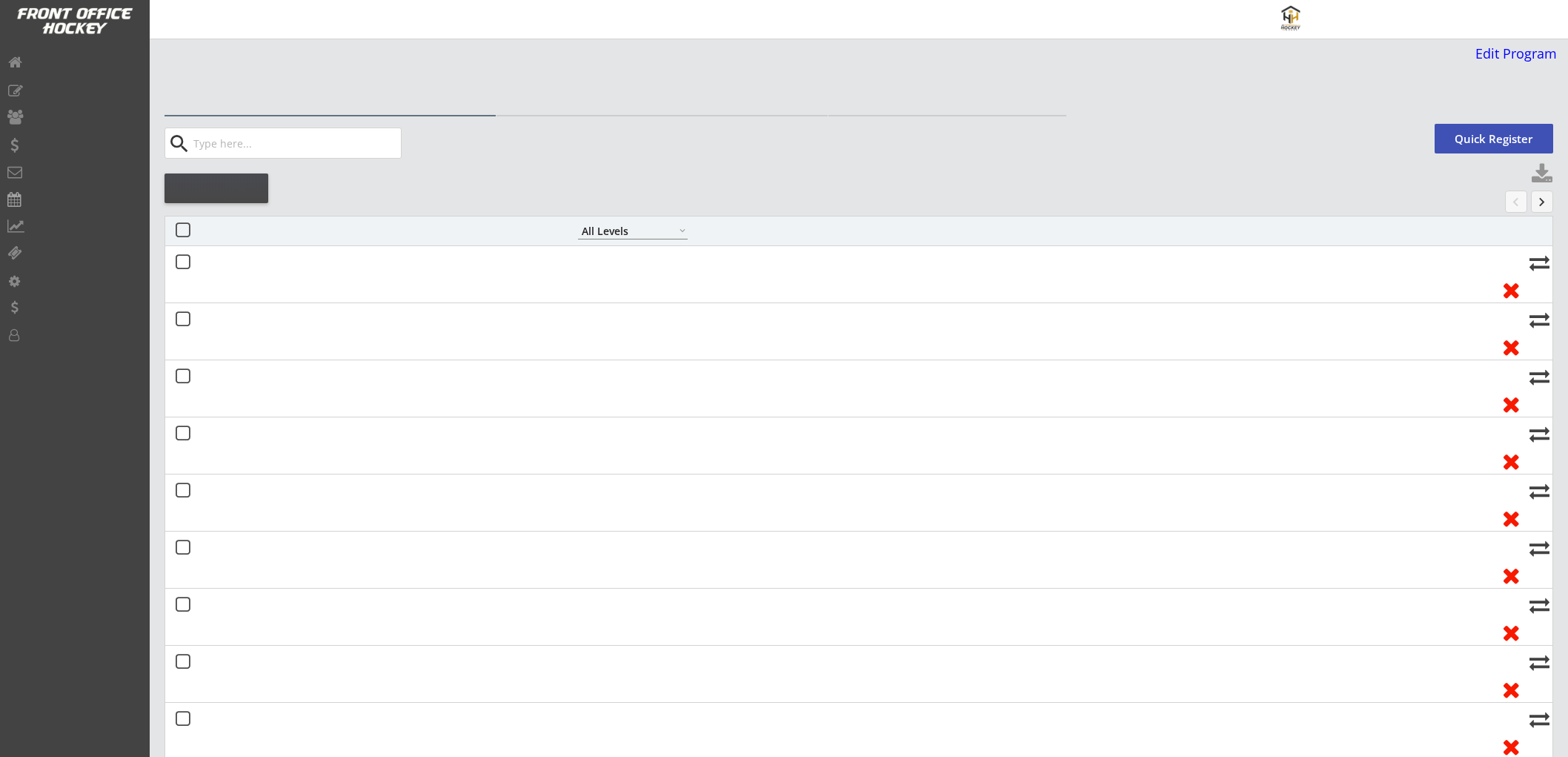
select select ""All Levels""
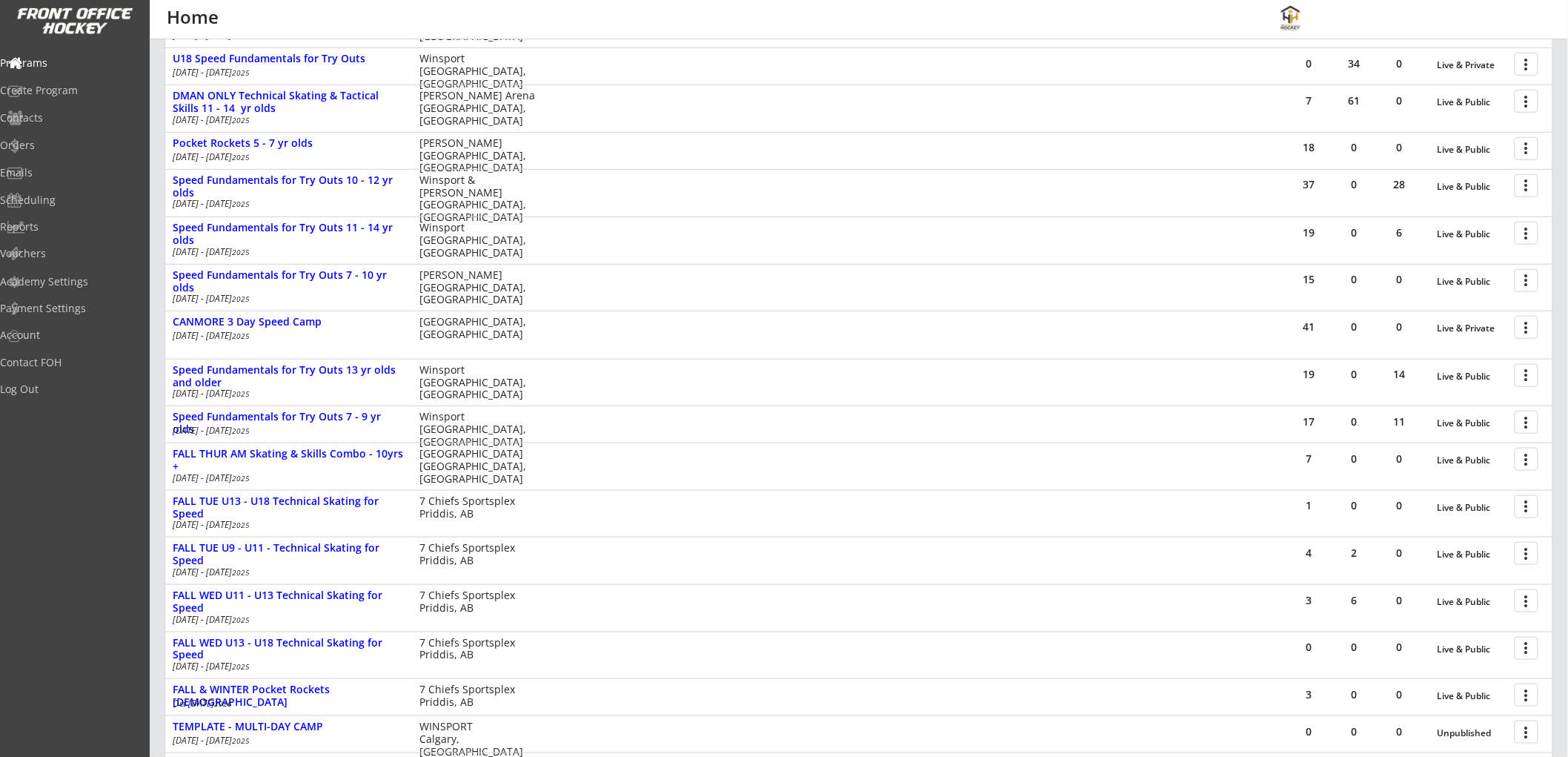
scroll to position [390, 0]
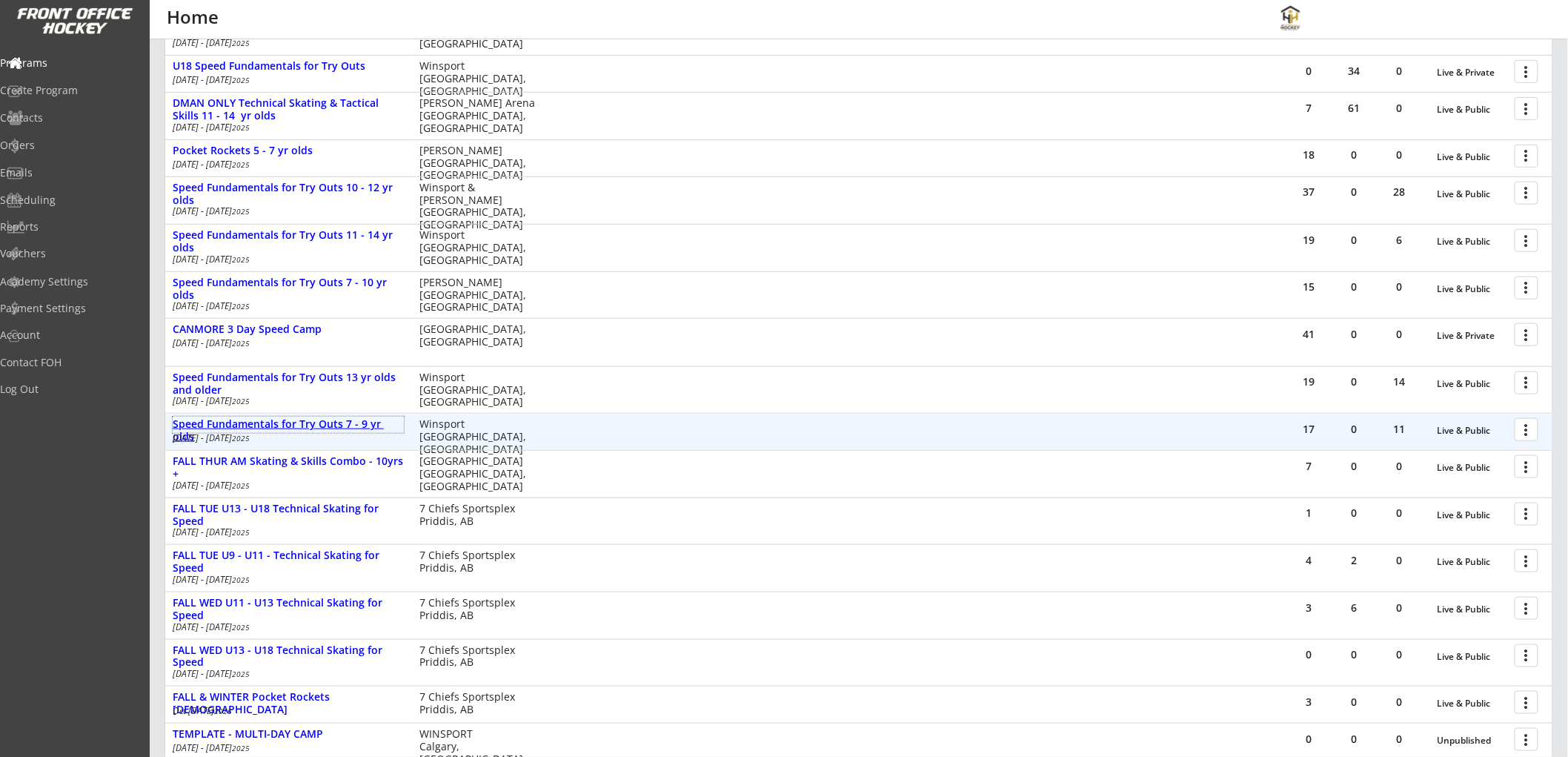
click at [361, 420] on div "Speed Fundamentals for Try Outs 7 - 9 yr olds" at bounding box center [288, 430] width 232 height 25
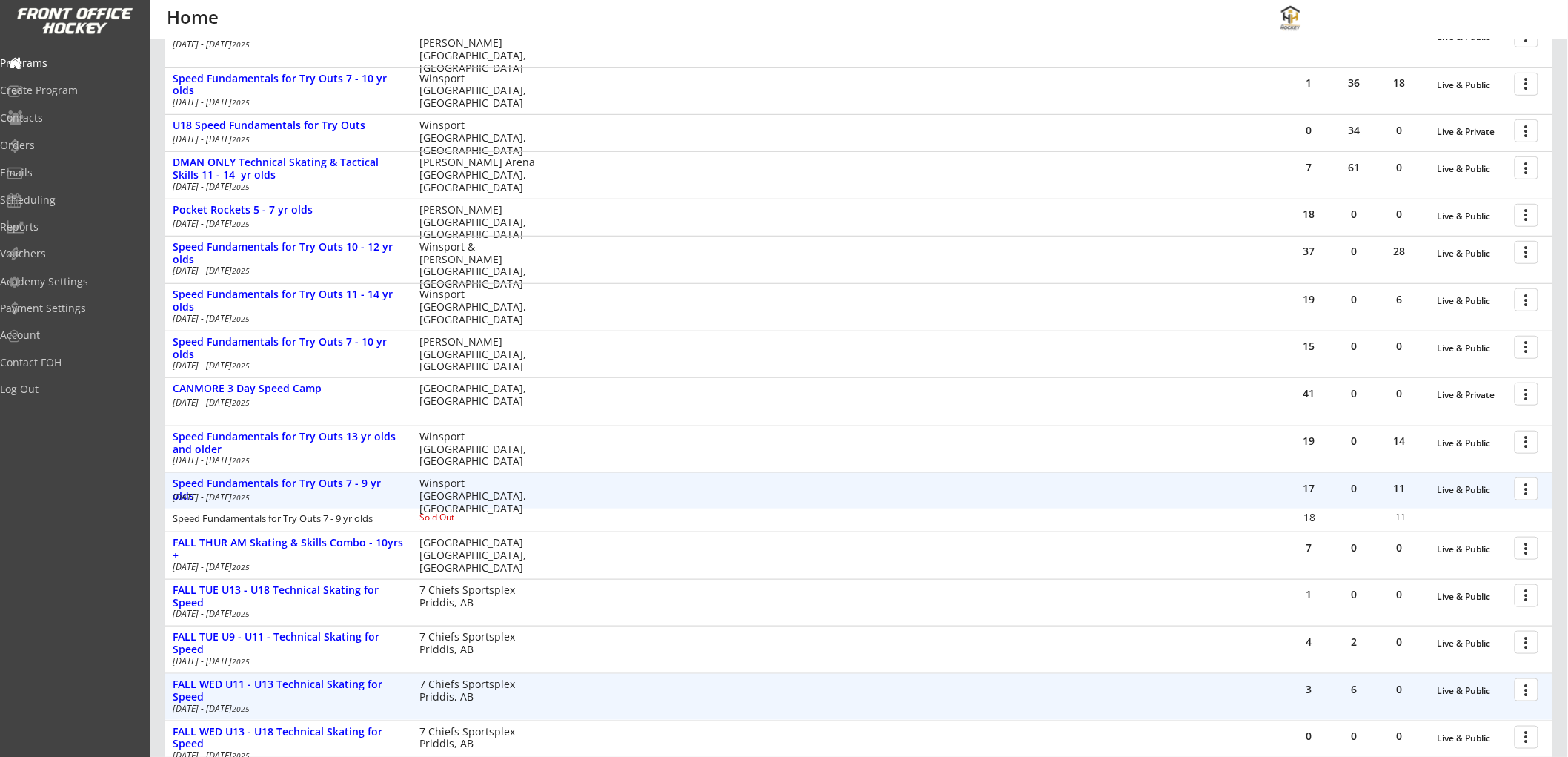
scroll to position [308, 0]
